Goal: Information Seeking & Learning: Learn about a topic

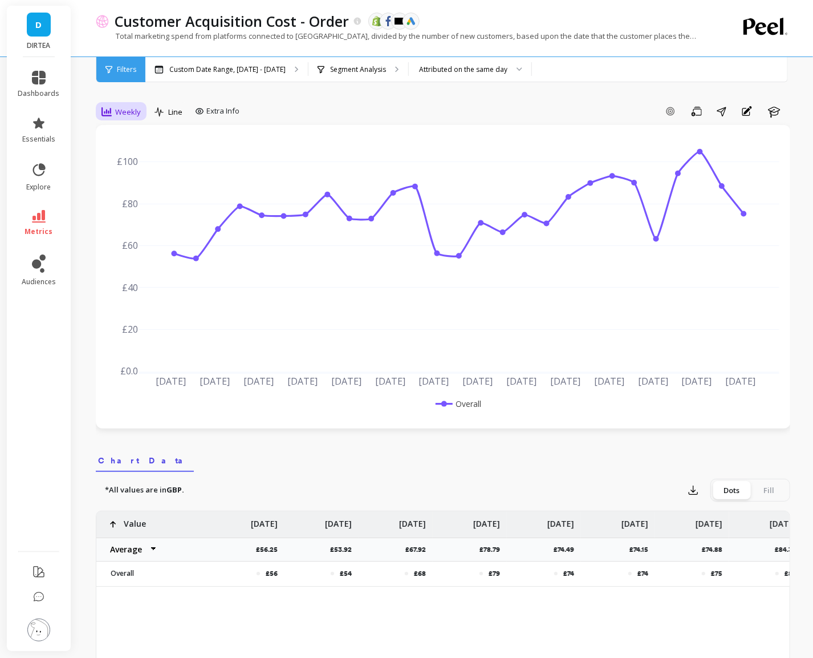
click at [124, 114] on span "Weekly" at bounding box center [128, 112] width 26 height 11
click at [136, 151] on div "Daily" at bounding box center [138, 159] width 79 height 20
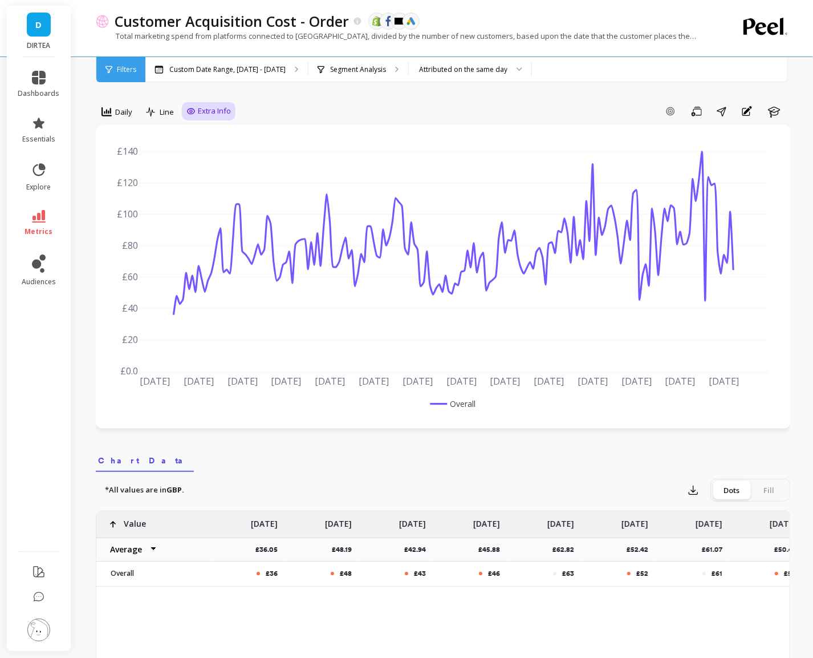
click at [217, 110] on span "Extra Info" at bounding box center [214, 111] width 33 height 11
click at [214, 178] on input "Values" at bounding box center [212, 177] width 40 height 11
checkbox input "true"
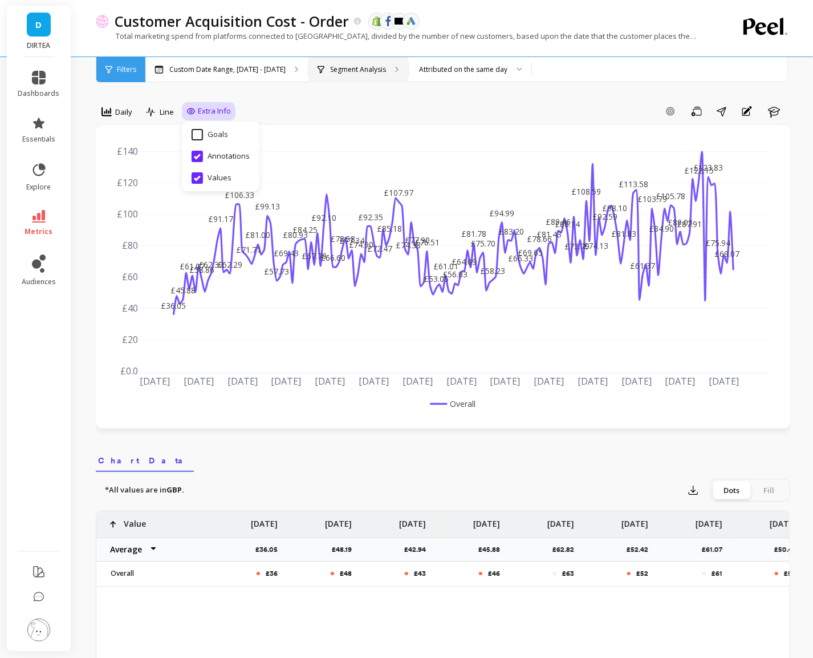
click at [350, 70] on p "Segment Analysis" at bounding box center [358, 69] width 56 height 9
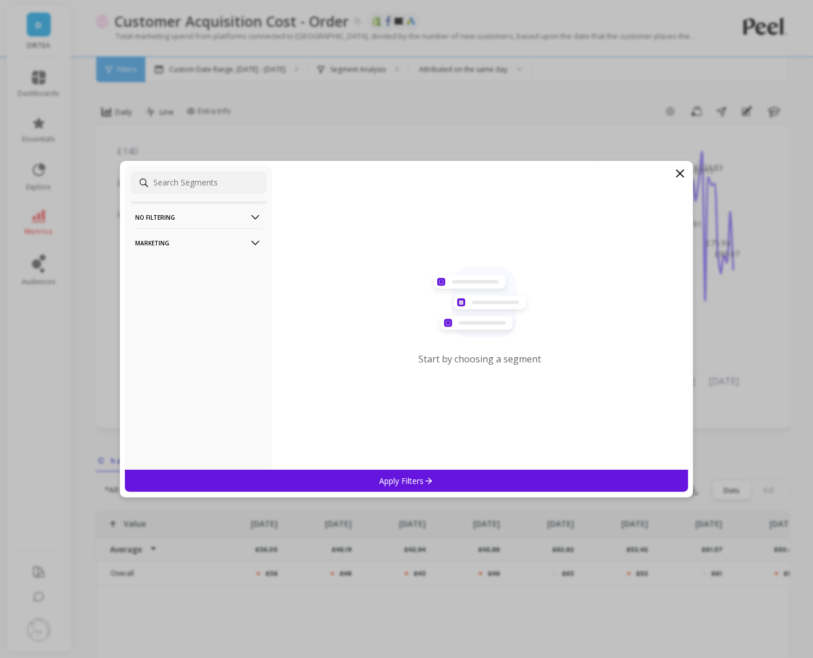
click at [238, 242] on p "Marketing" at bounding box center [198, 242] width 127 height 29
click at [183, 309] on div "Countries" at bounding box center [199, 304] width 136 height 18
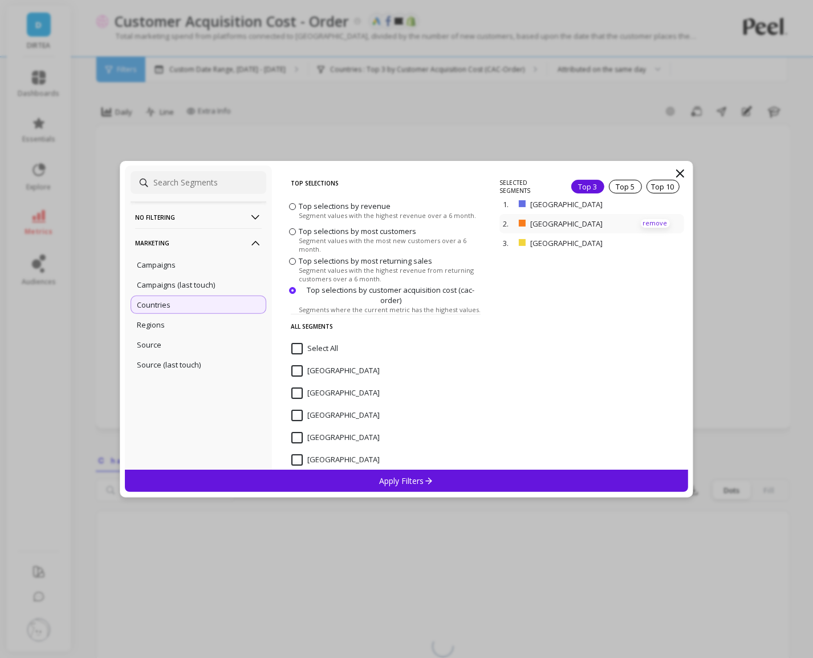
click at [660, 221] on p "remove" at bounding box center [655, 223] width 29 height 9
click at [469, 481] on div "Apply Filters" at bounding box center [406, 480] width 563 height 22
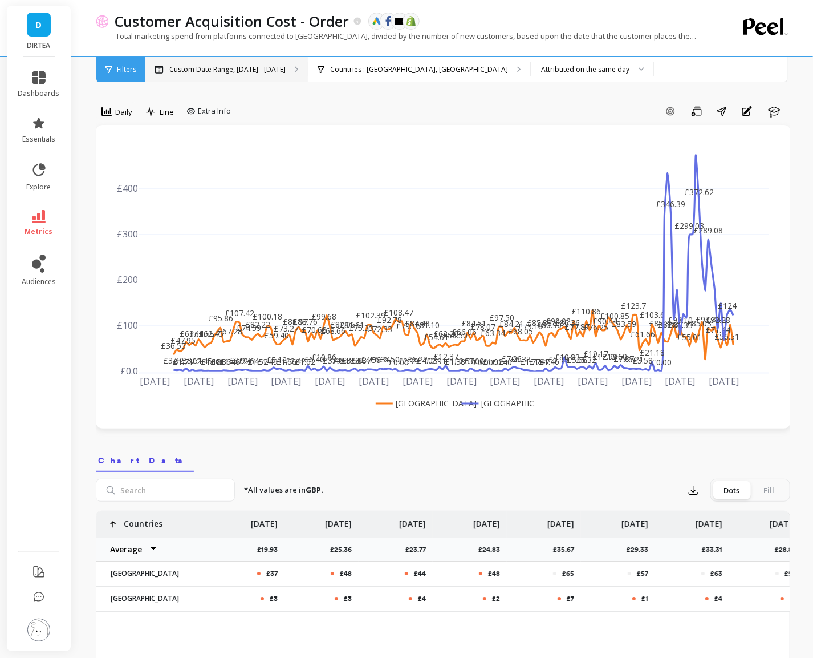
click at [270, 70] on p "Custom Date Range, [DATE] - [DATE]" at bounding box center [227, 69] width 116 height 9
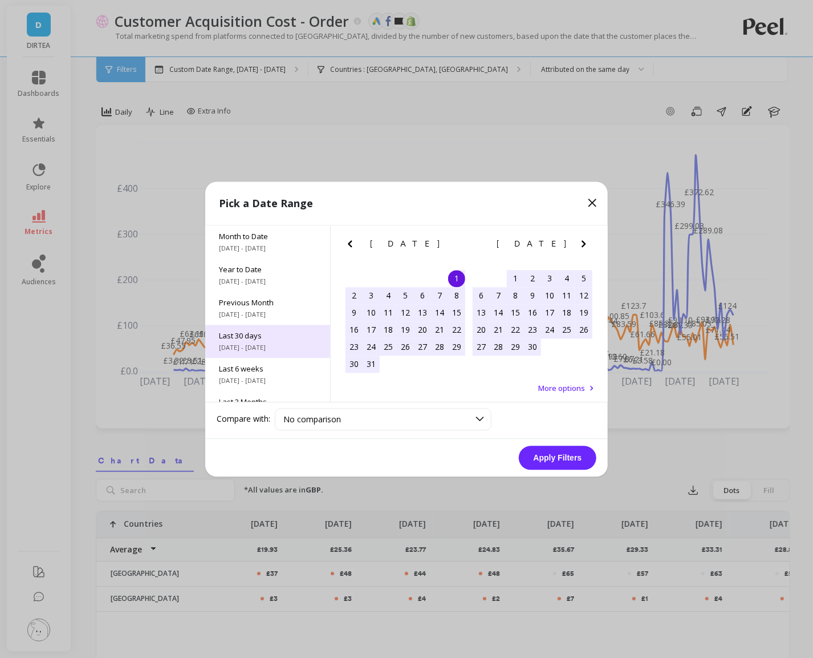
click at [266, 340] on div "Last 30 days 7/29/2025 - 8/27/2025" at bounding box center [267, 341] width 125 height 33
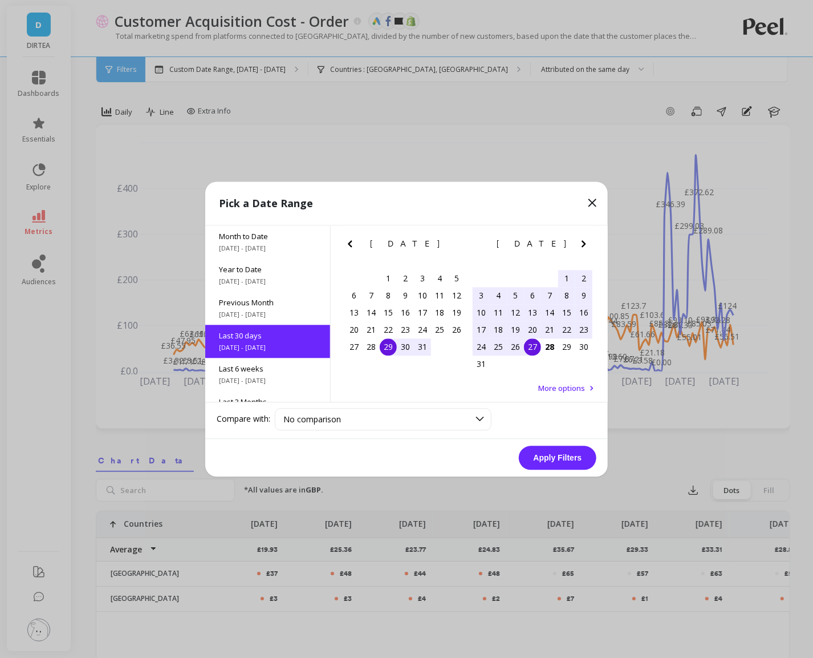
scroll to position [27, 0]
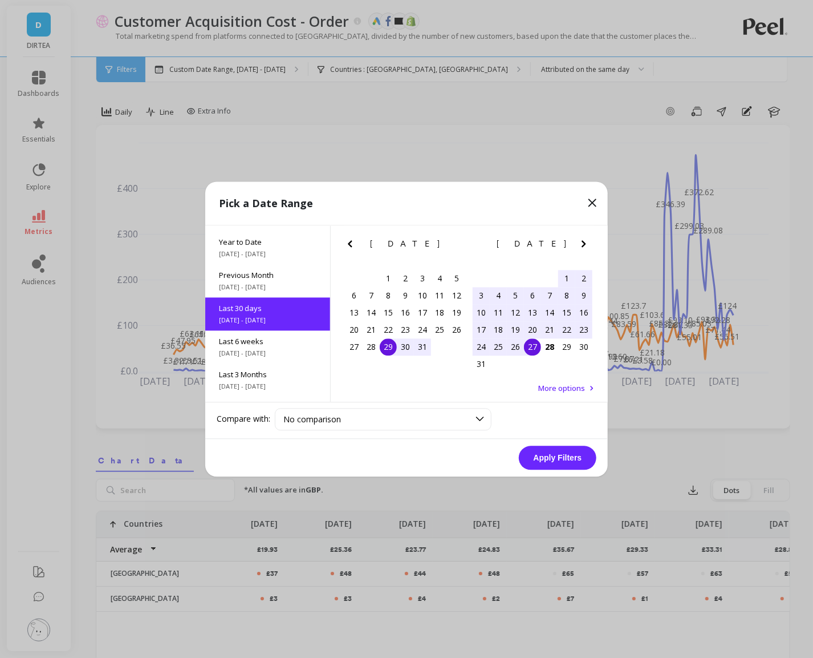
click at [562, 461] on button "Apply Filters" at bounding box center [558, 457] width 78 height 24
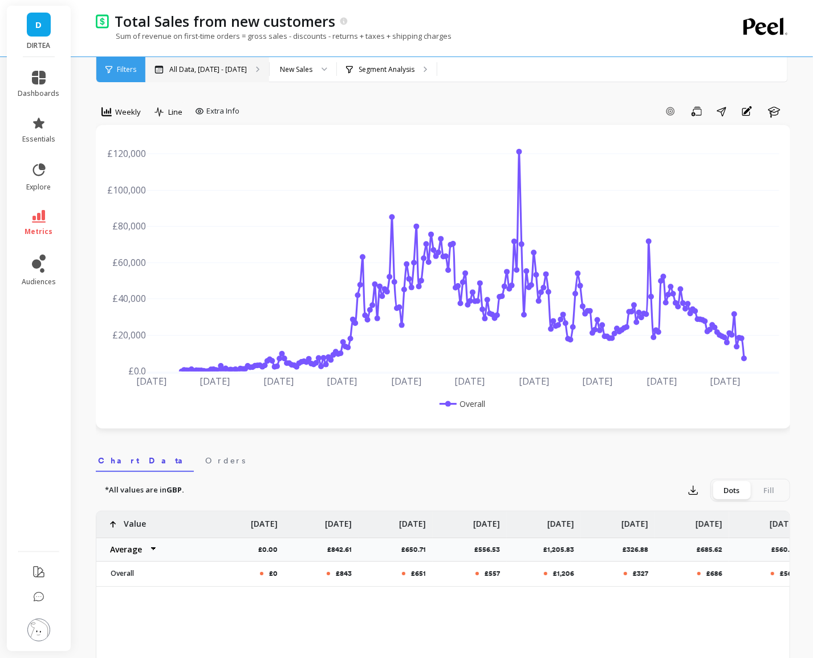
click at [230, 67] on p "All Data, May 1, 2017 - Aug 31, 2025" at bounding box center [208, 69] width 78 height 9
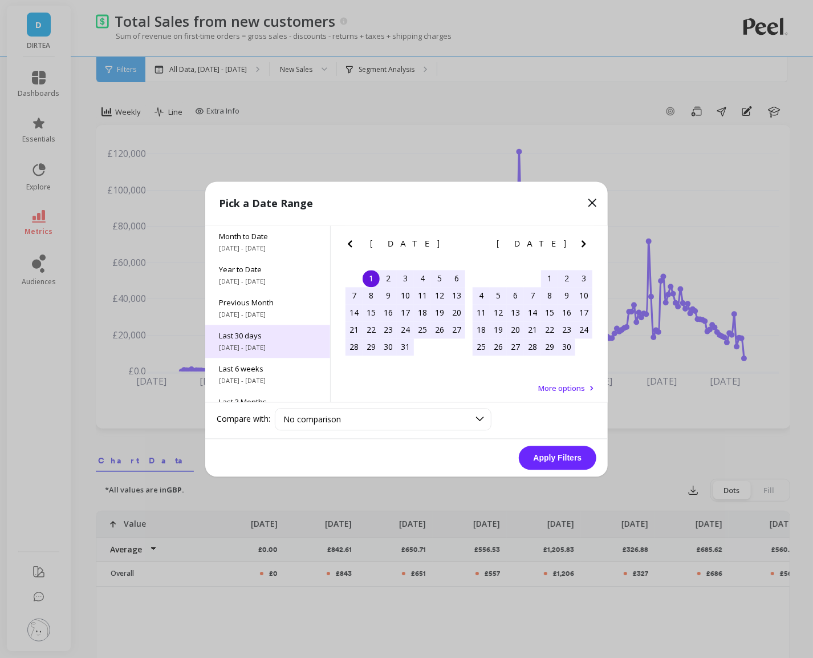
click at [256, 351] on div "Last 30 days 7/29/2025 - 8/27/2025" at bounding box center [267, 341] width 125 height 33
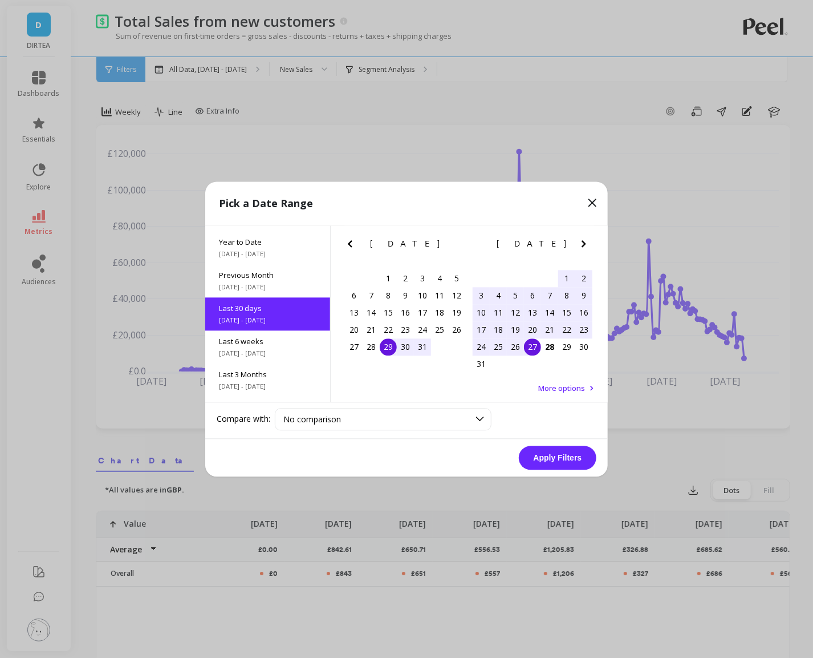
click at [552, 461] on button "Apply Filters" at bounding box center [558, 457] width 78 height 24
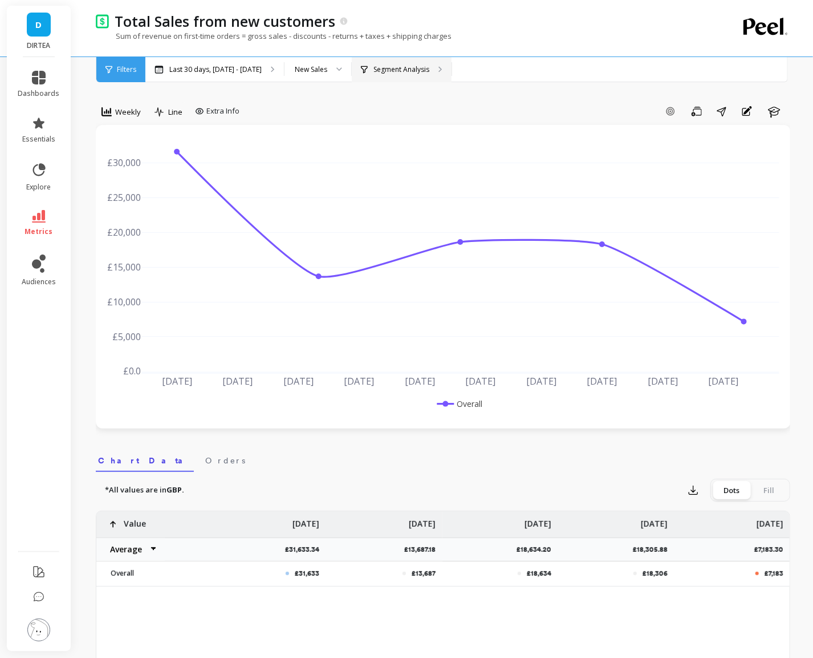
click at [376, 68] on p "Segment Analysis" at bounding box center [402, 69] width 56 height 9
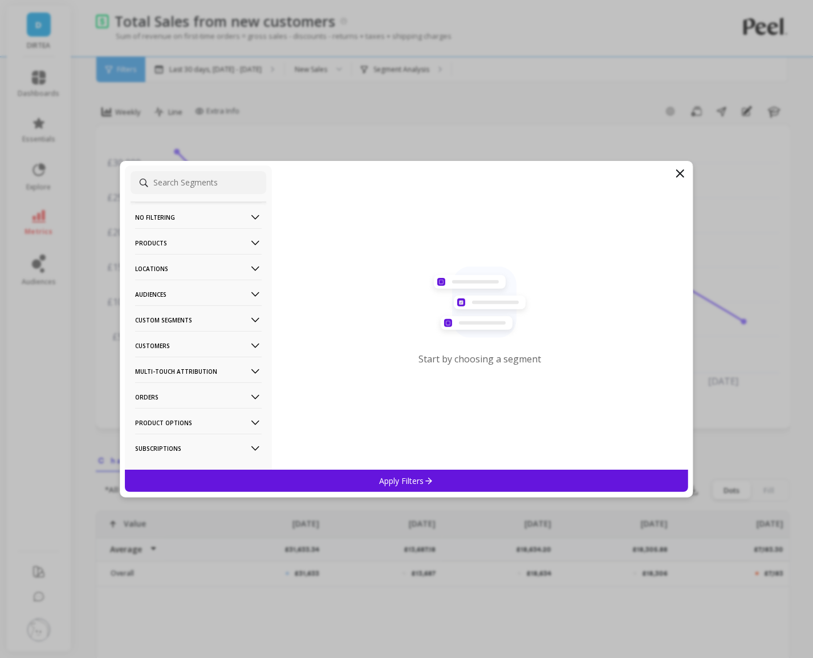
click at [194, 267] on p "Locations" at bounding box center [198, 268] width 127 height 29
click at [172, 319] on ul "Cities Countries Physical Location Sales Channel States" at bounding box center [199, 330] width 136 height 102
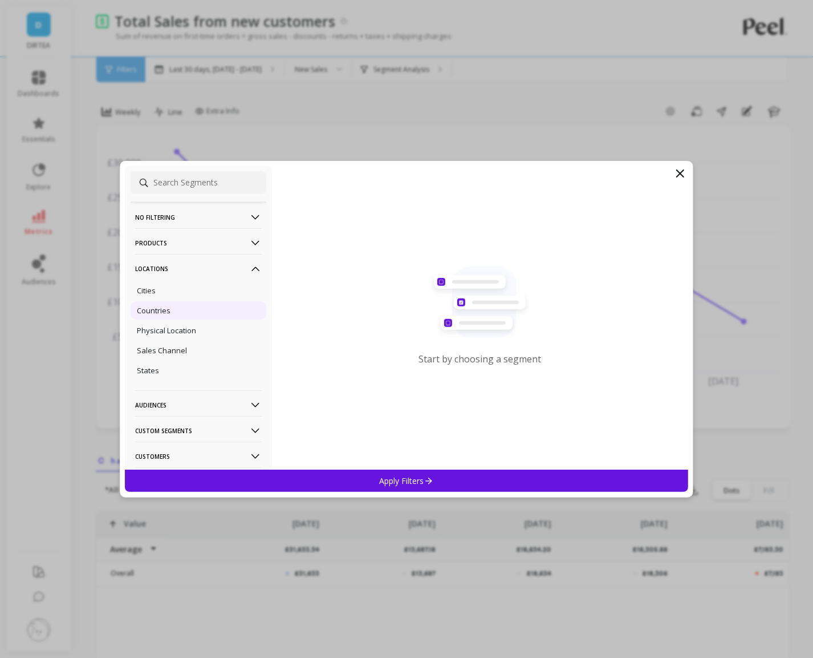
click at [175, 310] on div "Countries" at bounding box center [199, 310] width 136 height 18
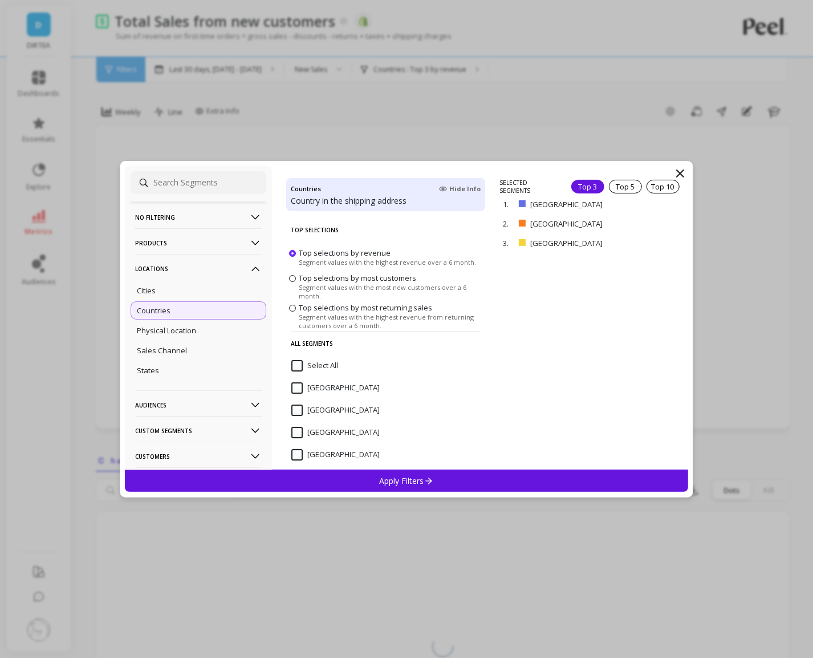
click at [400, 466] on div "Argentina" at bounding box center [385, 483] width 199 height 34
click at [662, 228] on p "remove" at bounding box center [655, 226] width 29 height 9
click at [414, 484] on p "Apply Filters" at bounding box center [407, 480] width 54 height 11
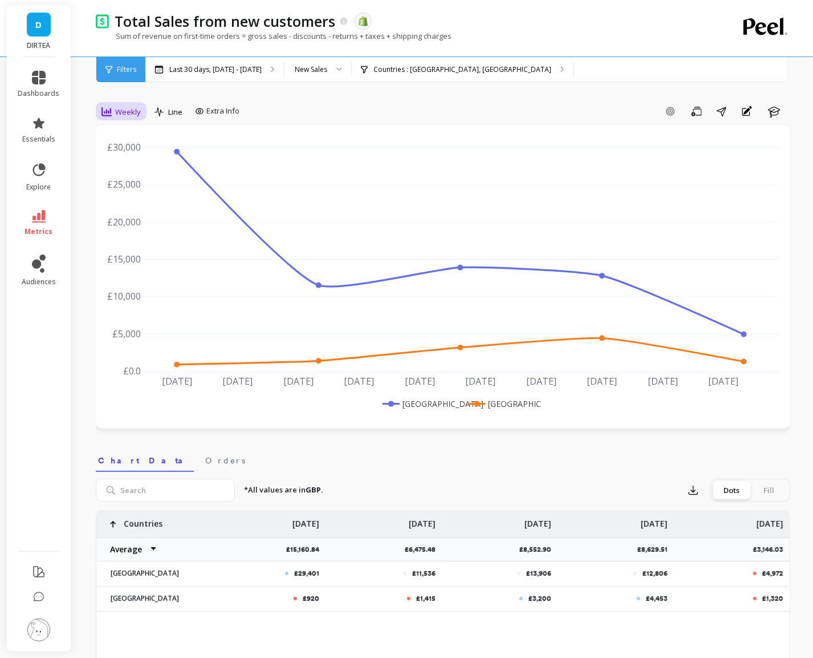
click at [140, 111] on div "Weekly" at bounding box center [121, 111] width 46 height 19
click at [134, 153] on div "Daily" at bounding box center [138, 159] width 79 height 20
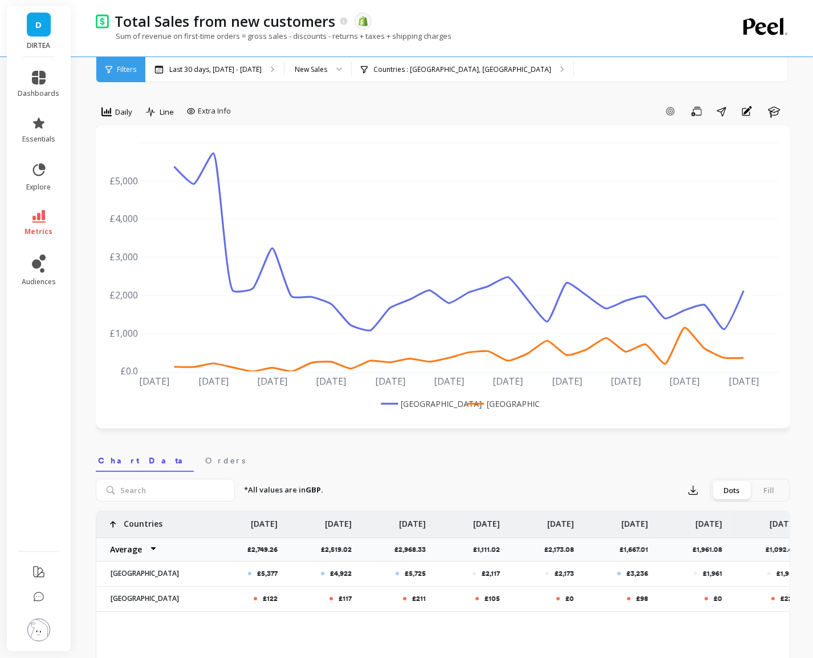
click at [287, 95] on div "option Daily, selected. Daily Line Extra Info Add Goal Save Share Annotations L…" at bounding box center [443, 654] width 695 height 1217
click at [213, 112] on span "Extra Info" at bounding box center [214, 111] width 33 height 11
click at [221, 181] on input "Values" at bounding box center [212, 177] width 40 height 11
checkbox input "true"
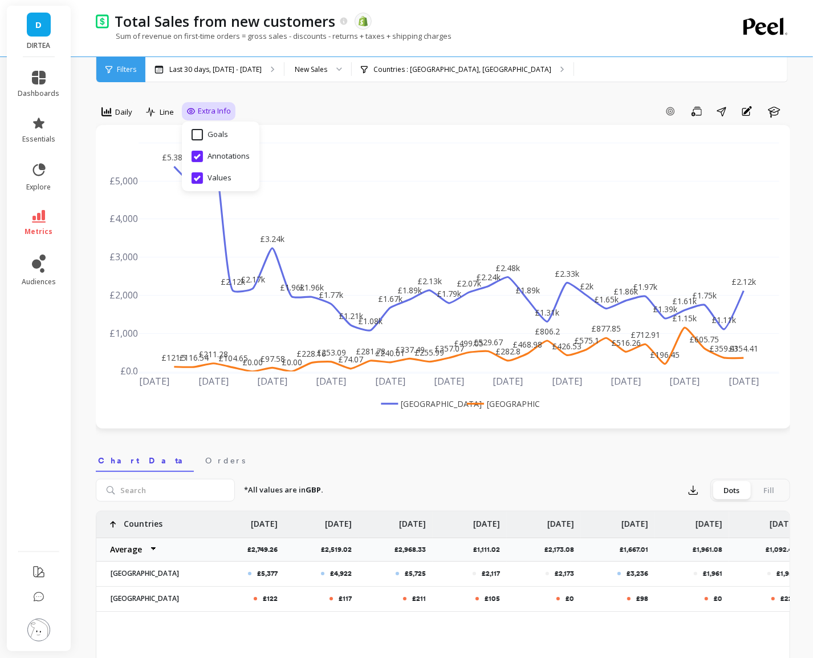
click at [574, 96] on div "option Daily, selected. Daily Line Extra Info Hide Goals from chart Goals Hide …" at bounding box center [443, 654] width 695 height 1217
click at [28, 227] on span "metrics" at bounding box center [39, 231] width 28 height 9
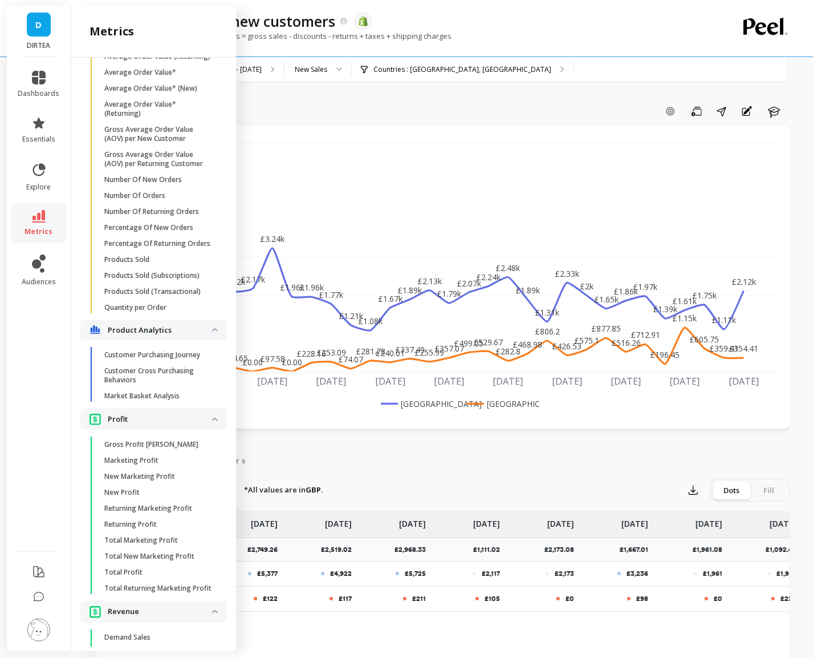
scroll to position [1974, 0]
click at [163, 177] on p "Number Of New Orders" at bounding box center [143, 178] width 78 height 9
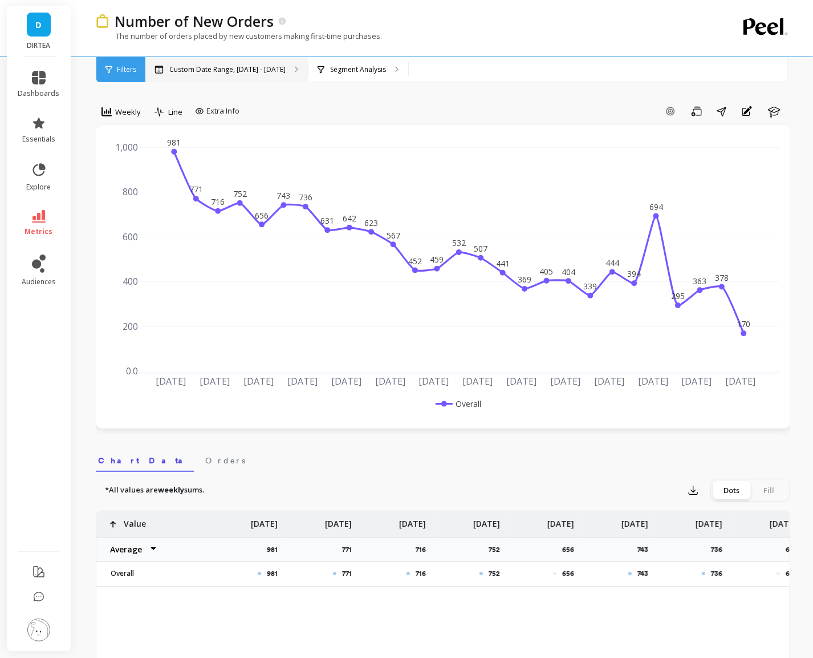
click at [251, 60] on div "Custom Date Range, [DATE] - [DATE]" at bounding box center [226, 69] width 163 height 25
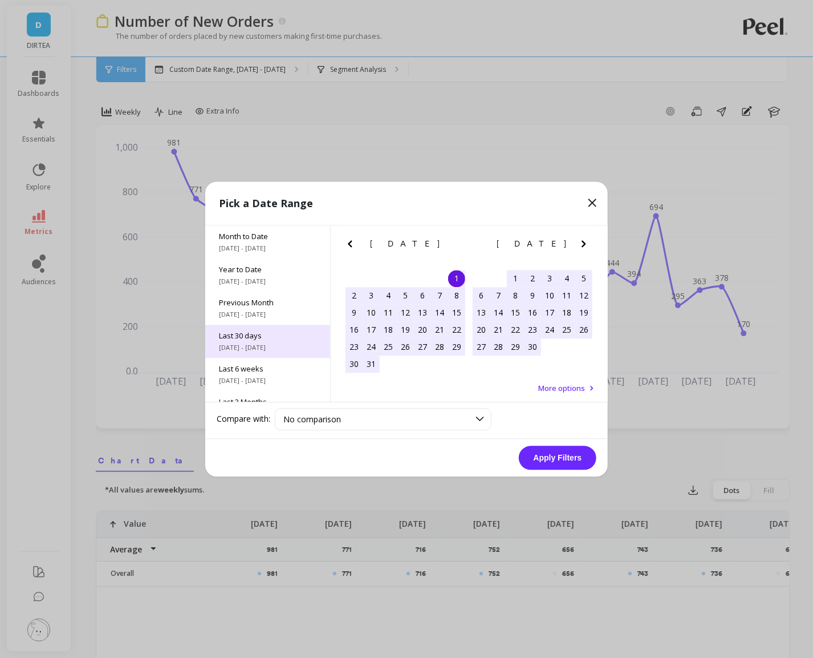
click at [253, 330] on span "Last 30 days" at bounding box center [268, 335] width 98 height 10
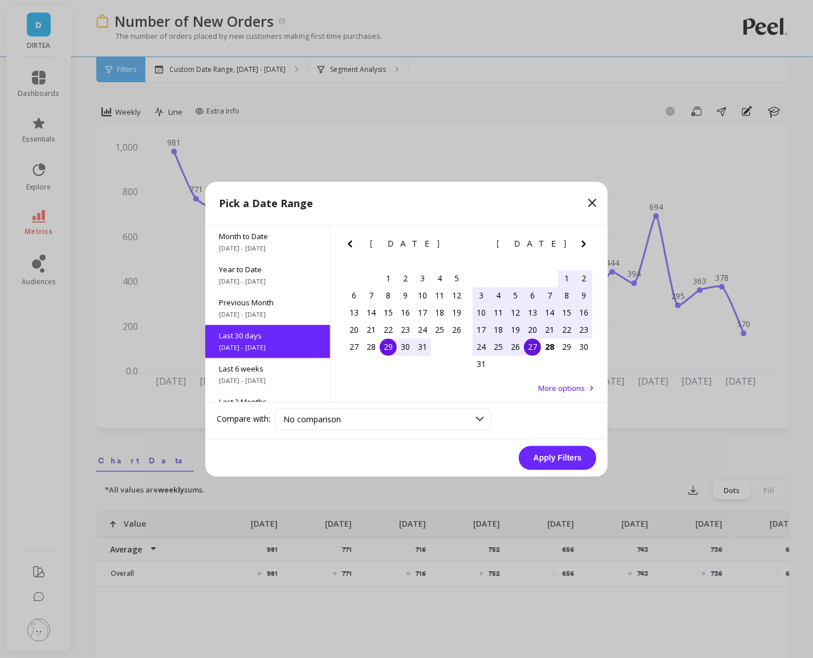
scroll to position [27, 0]
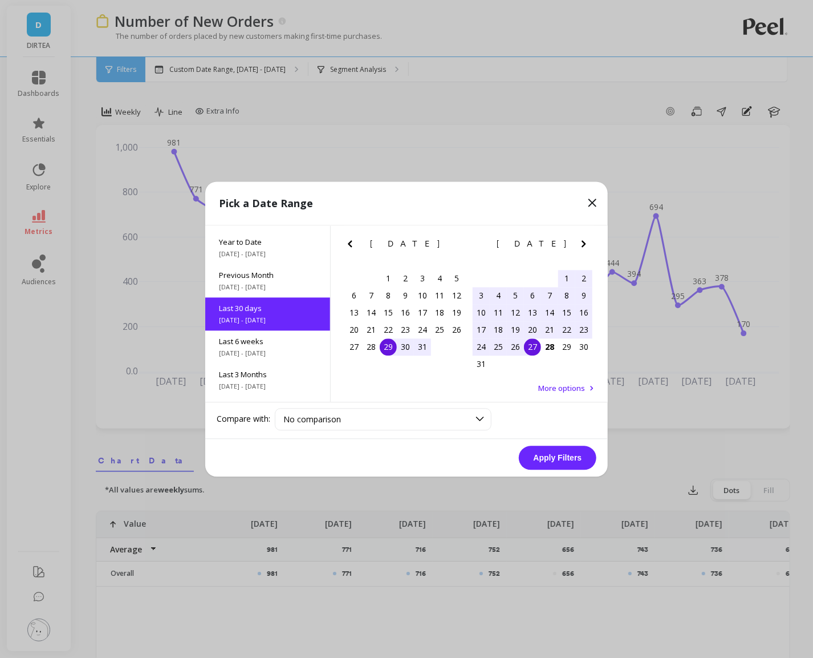
click at [545, 462] on button "Apply Filters" at bounding box center [558, 457] width 78 height 24
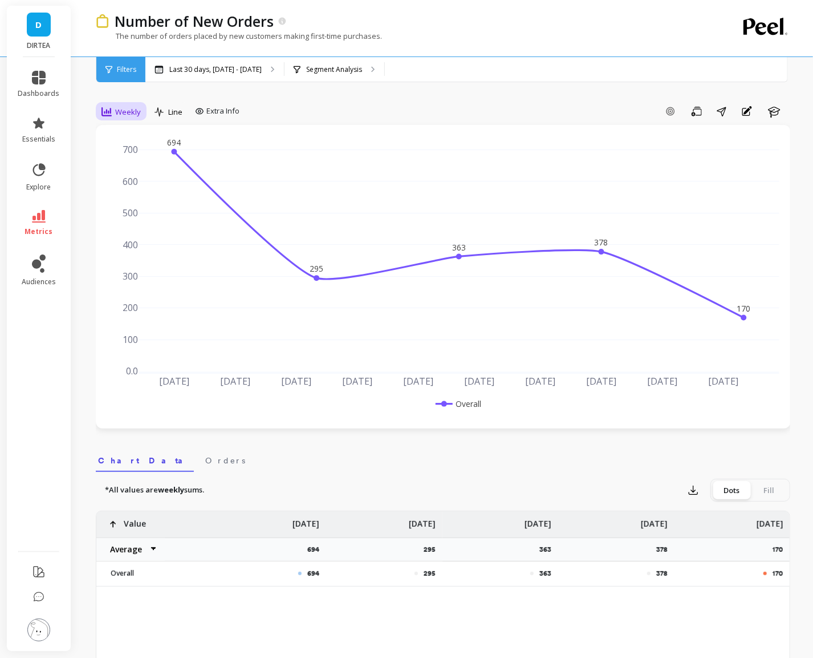
click at [115, 106] on div "Weekly" at bounding box center [121, 112] width 39 height 14
click at [121, 159] on div "Daily" at bounding box center [138, 159] width 65 height 11
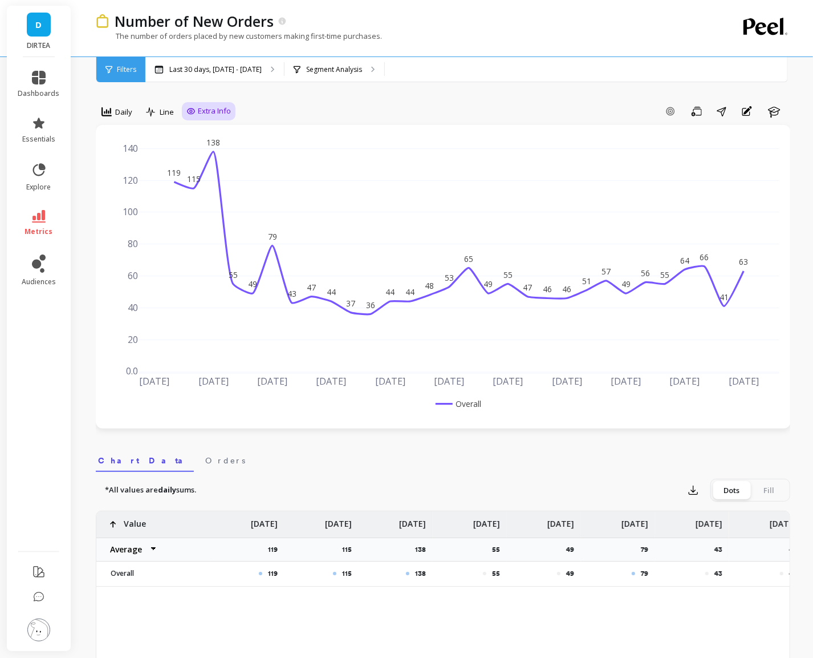
click at [217, 111] on span "Extra Info" at bounding box center [214, 111] width 33 height 11
click at [298, 106] on div "Add Goal Save Share Annotations Learn" at bounding box center [513, 111] width 555 height 18
click at [358, 71] on div "Segment Analysis" at bounding box center [335, 69] width 100 height 25
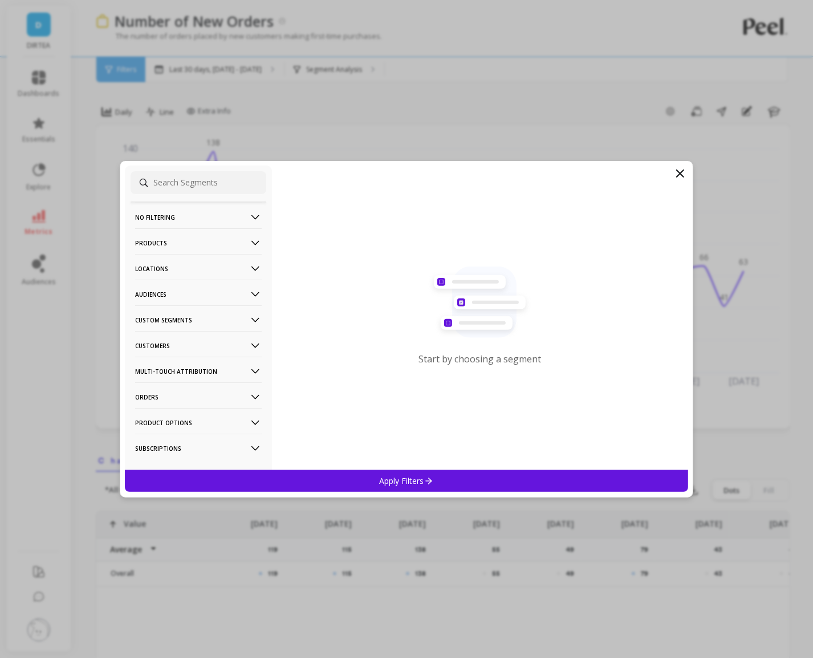
click at [228, 266] on p "Locations" at bounding box center [198, 268] width 127 height 29
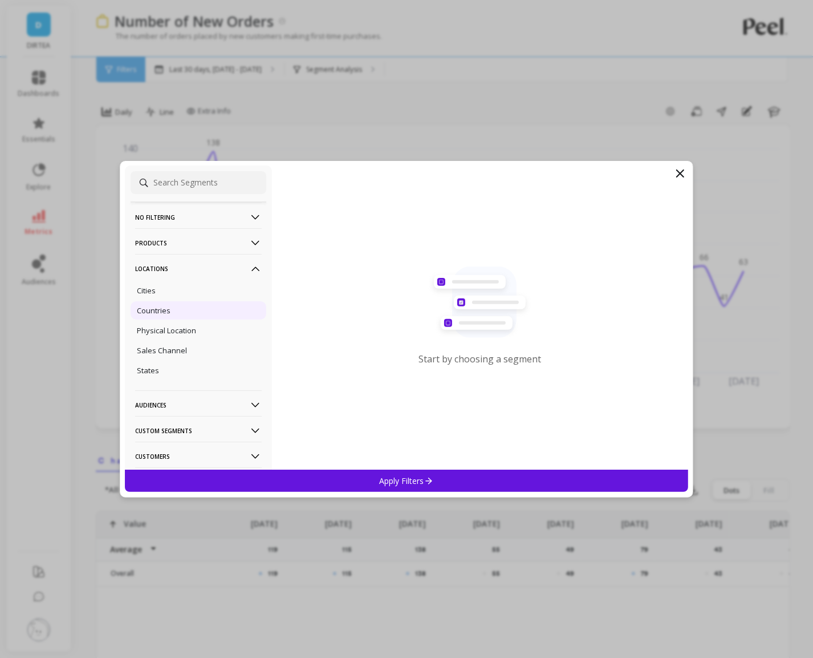
click at [185, 314] on div "Countries" at bounding box center [199, 310] width 136 height 18
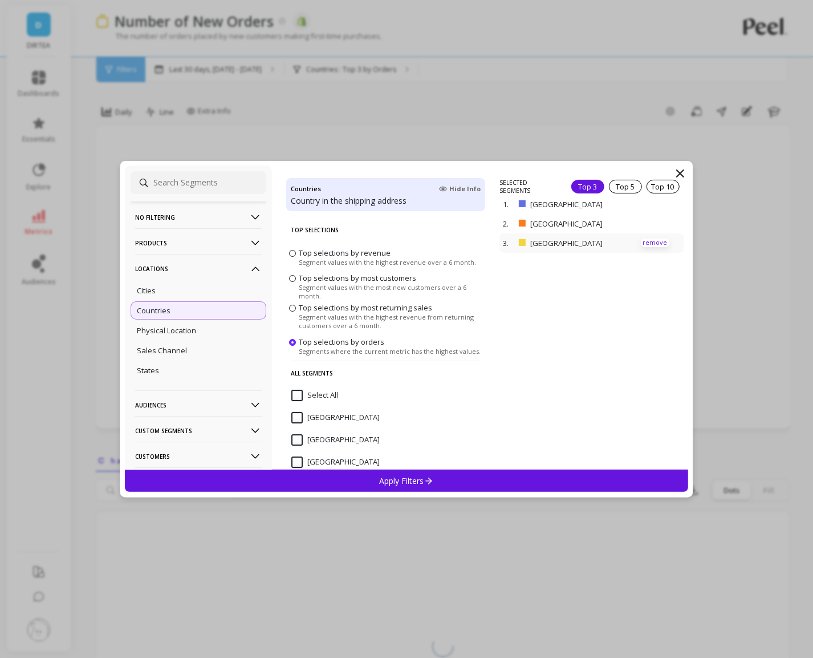
click at [651, 240] on p "remove" at bounding box center [655, 242] width 29 height 9
click at [420, 478] on p "Apply Filters" at bounding box center [407, 480] width 54 height 11
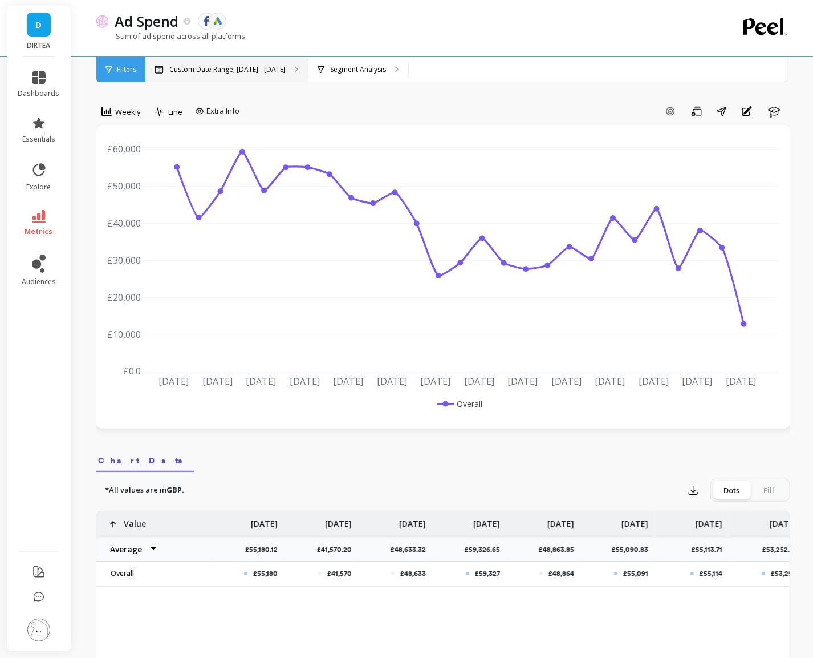
click at [244, 73] on p "Custom Date Range, [DATE] - [DATE]" at bounding box center [227, 69] width 116 height 9
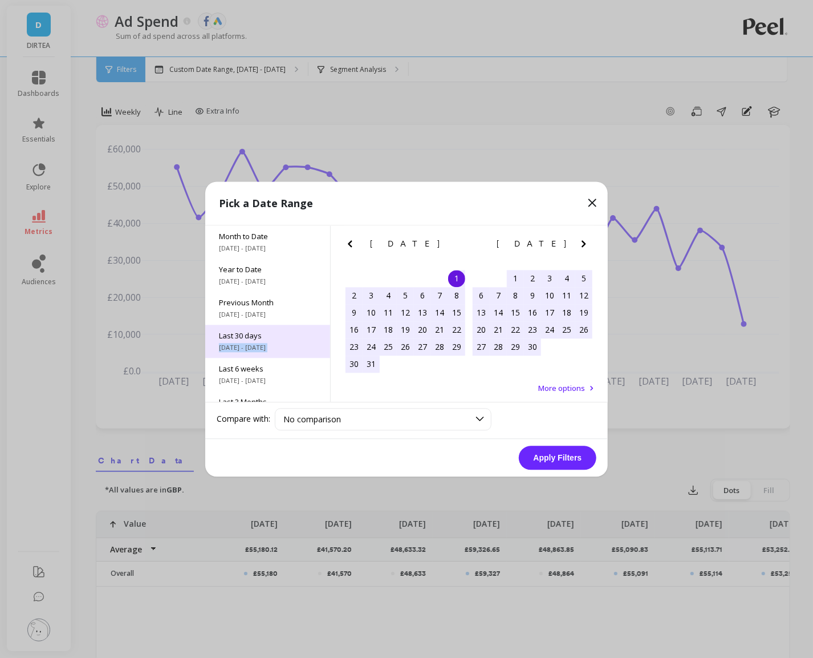
drag, startPoint x: 267, startPoint y: 360, endPoint x: 268, endPoint y: 342, distance: 18.3
click at [268, 342] on div "Month to Date 8/1/2025 - 8/28/2025 Year to Date 1/1/2025 - 8/28/2025 Previous M…" at bounding box center [267, 313] width 125 height 176
click at [268, 343] on span "7/29/2025 - 8/27/2025" at bounding box center [268, 347] width 98 height 9
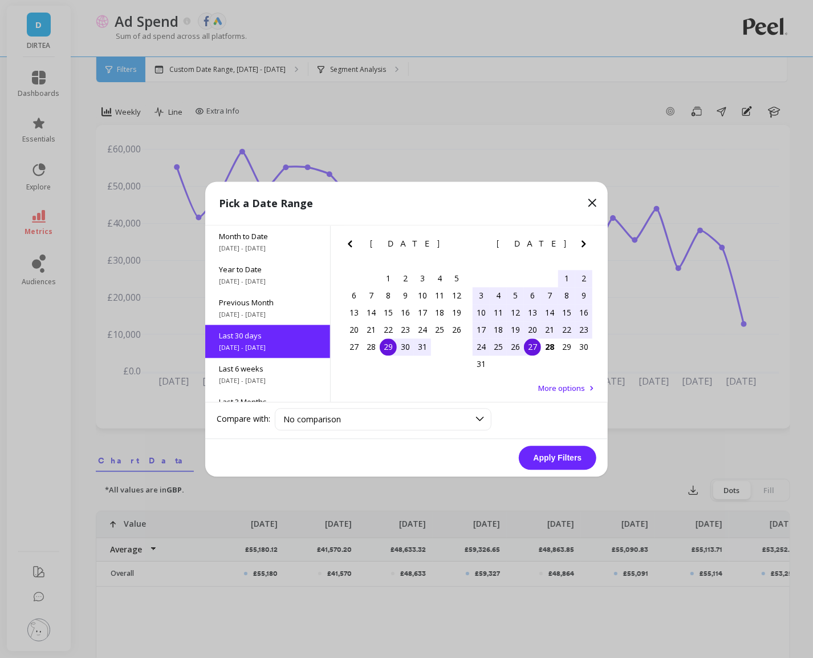
scroll to position [27, 0]
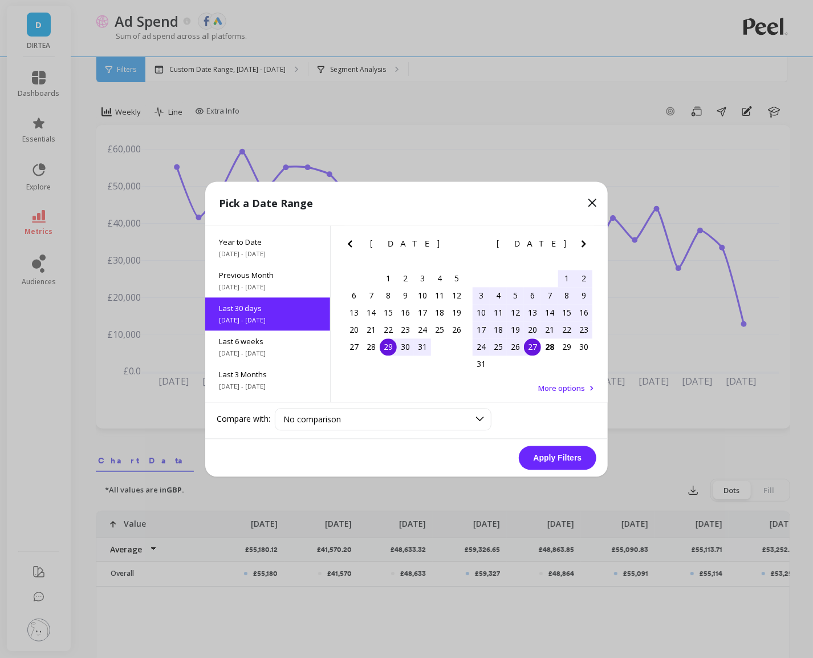
click at [570, 457] on button "Apply Filters" at bounding box center [558, 457] width 78 height 24
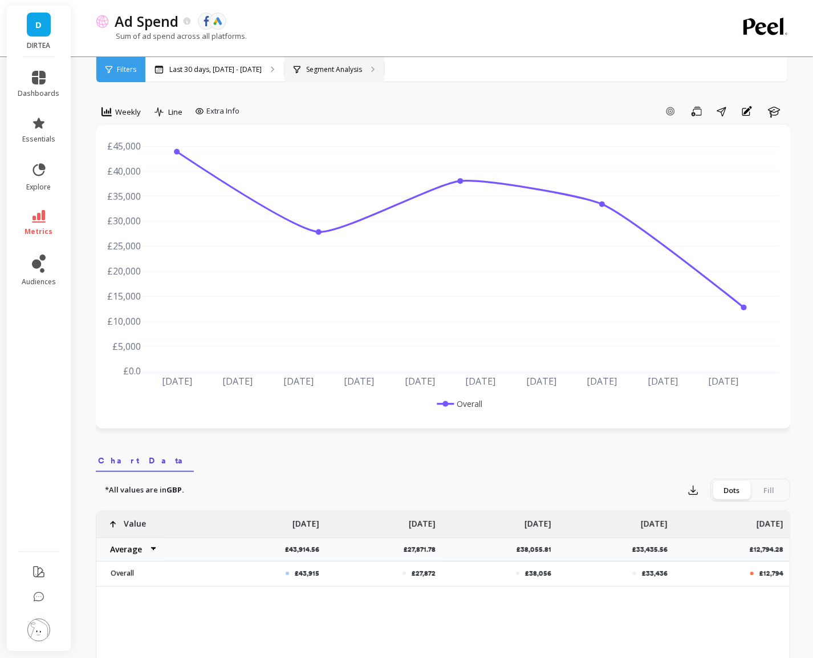
click at [347, 70] on p "Segment Analysis" at bounding box center [334, 69] width 56 height 9
click at [216, 60] on div "Last 30 days, Jul 29 - Aug 27" at bounding box center [214, 69] width 139 height 25
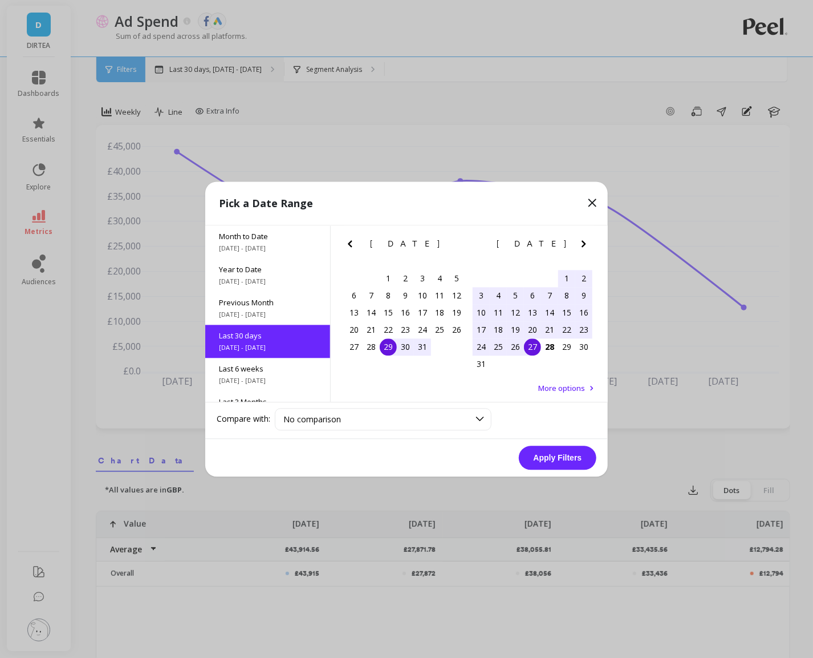
scroll to position [27, 0]
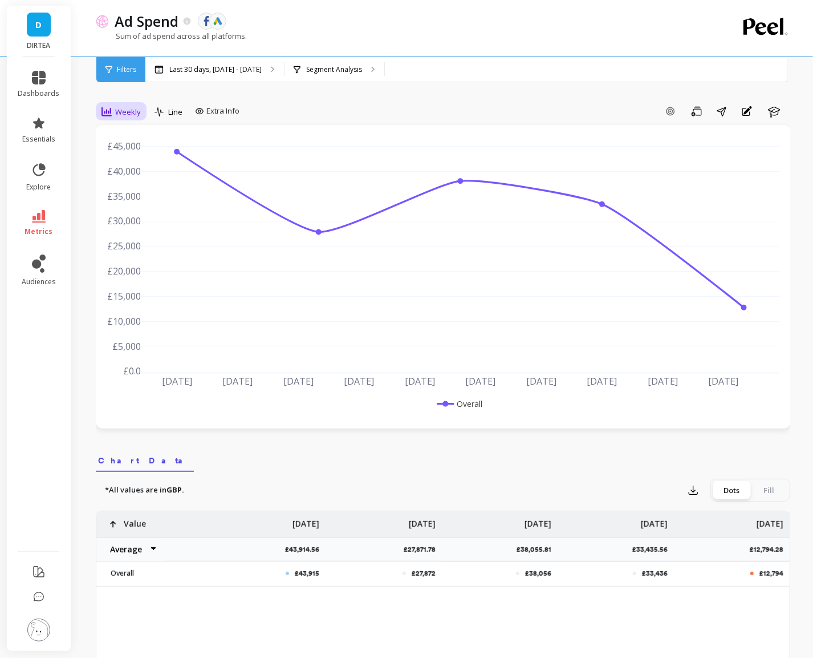
click at [117, 113] on span "Weekly" at bounding box center [128, 112] width 26 height 11
click at [124, 159] on div "Daily" at bounding box center [138, 159] width 65 height 11
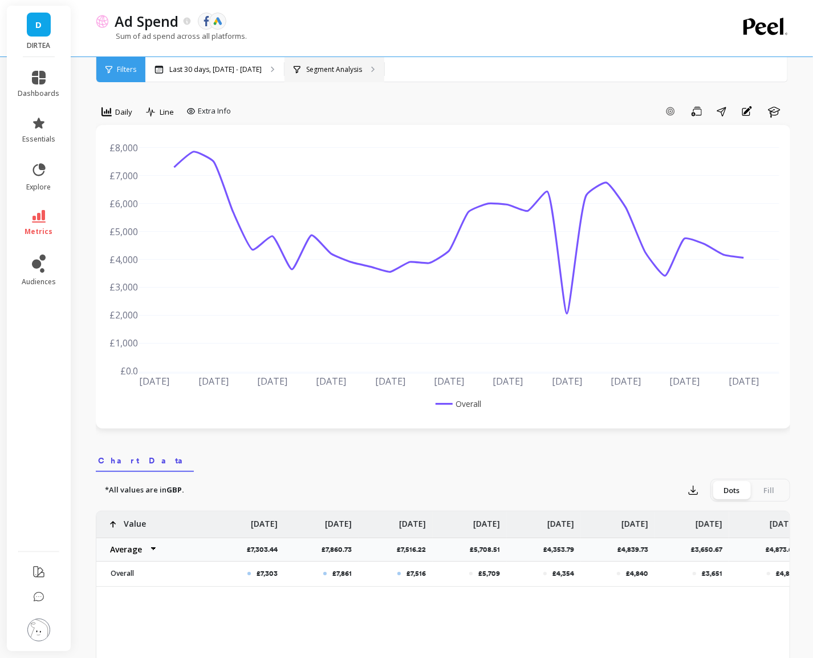
click at [330, 75] on div "Segment Analysis" at bounding box center [335, 69] width 100 height 25
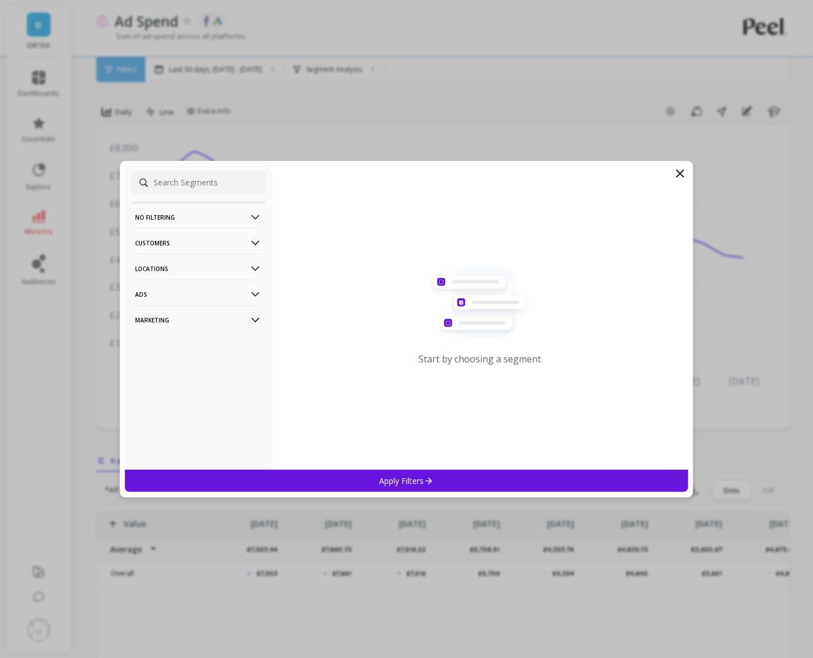
click at [200, 262] on p "Locations" at bounding box center [198, 268] width 127 height 29
click at [182, 286] on div "Countries" at bounding box center [199, 290] width 136 height 18
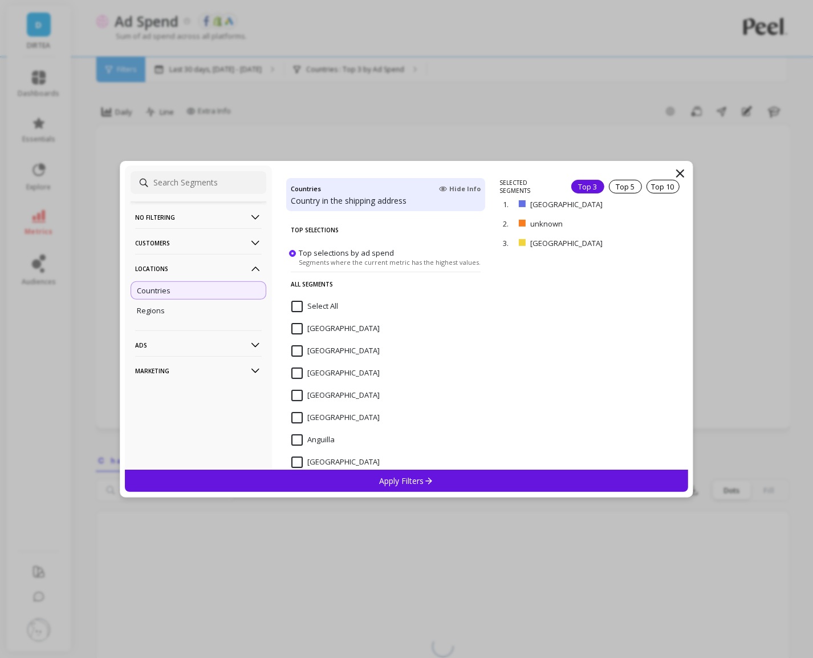
click at [404, 477] on p "Apply Filters" at bounding box center [407, 480] width 54 height 11
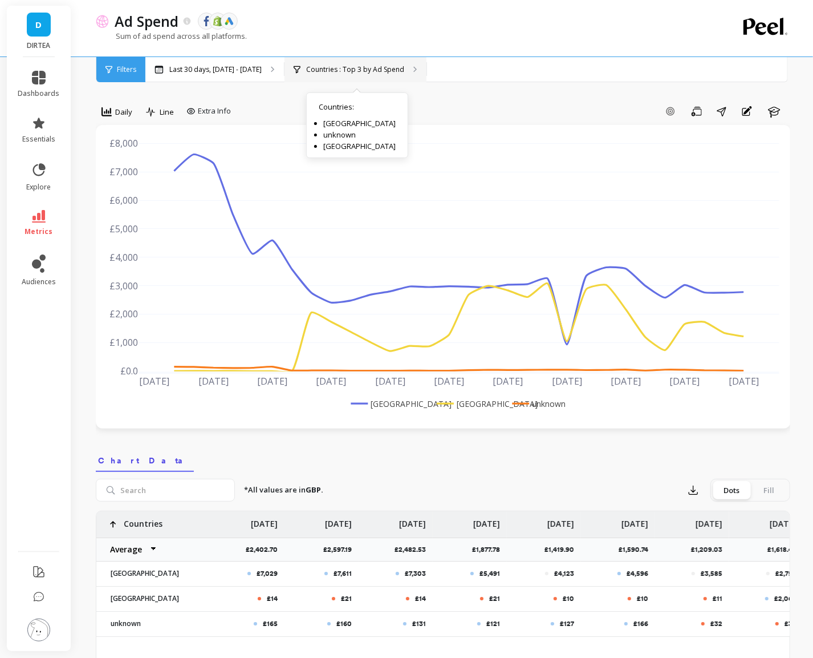
click at [363, 60] on div "Countries : Top 3 by Ad Spend Countries : United Kingdom unknown United States" at bounding box center [356, 69] width 142 height 25
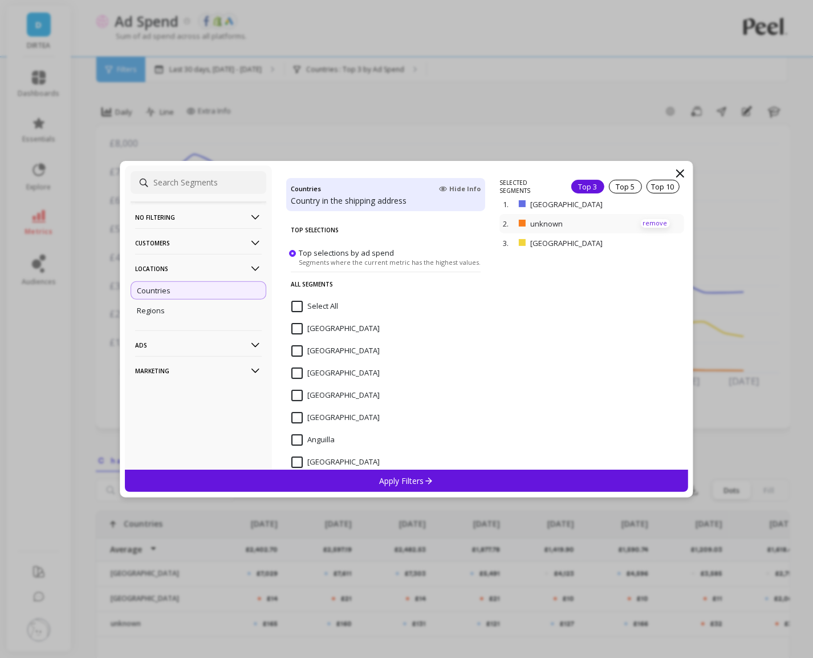
click at [658, 219] on p "remove" at bounding box center [655, 223] width 29 height 9
click at [474, 483] on div "Apply Filters" at bounding box center [406, 480] width 563 height 22
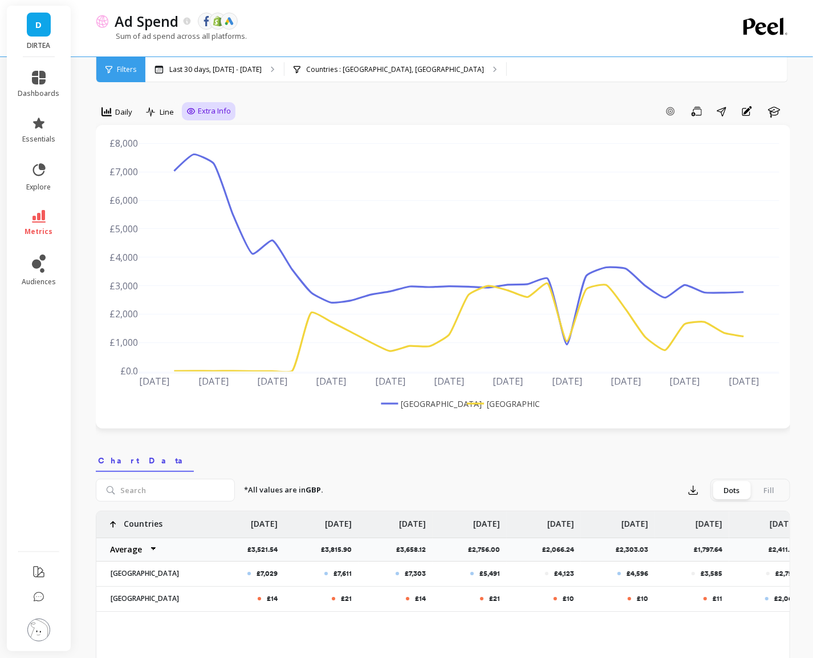
click at [217, 110] on span "Extra Info" at bounding box center [214, 111] width 33 height 11
click at [217, 180] on input "Values" at bounding box center [212, 177] width 40 height 11
checkbox input "true"
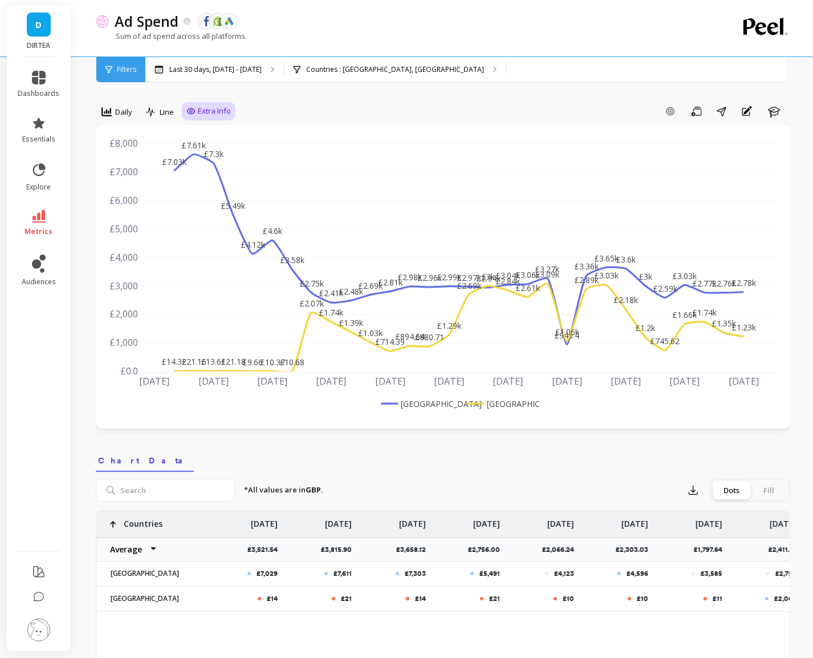
click at [340, 114] on div "Add Goal Save Share Annotations Learn" at bounding box center [513, 111] width 555 height 18
